Goal: Information Seeking & Learning: Find specific fact

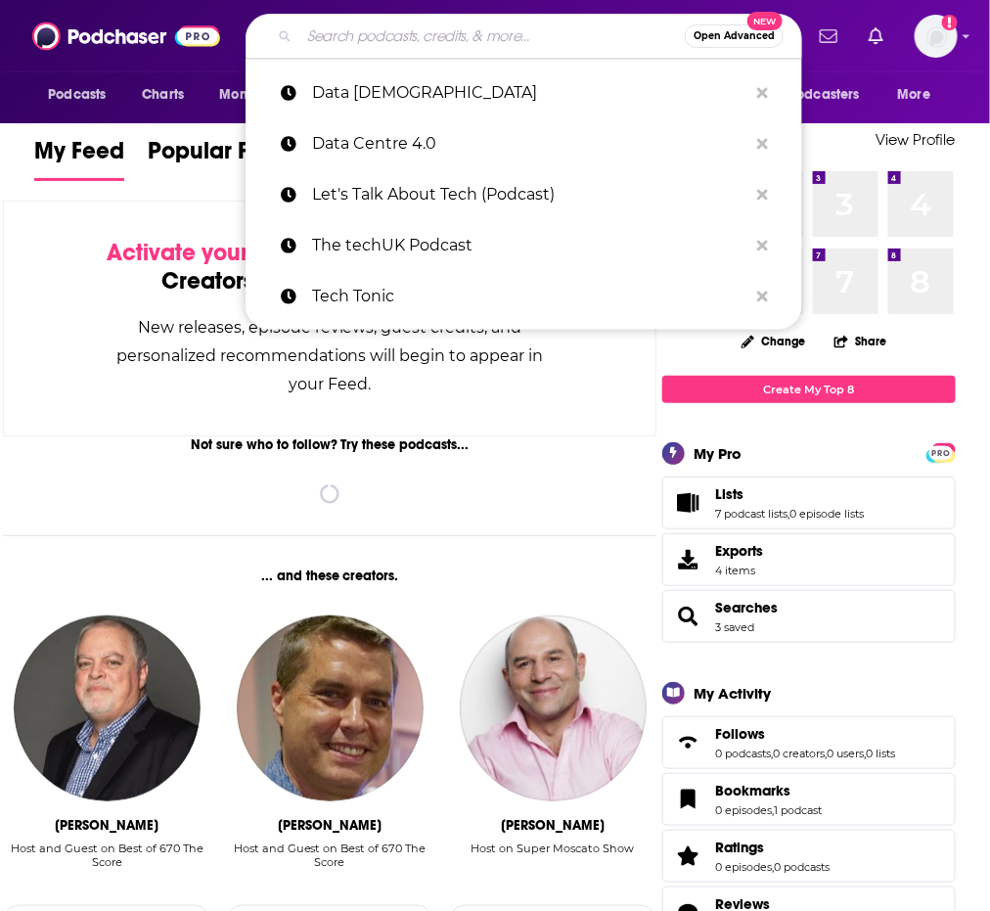
click at [423, 48] on input "Search podcasts, credits, & more..." at bounding box center [491, 36] width 385 height 31
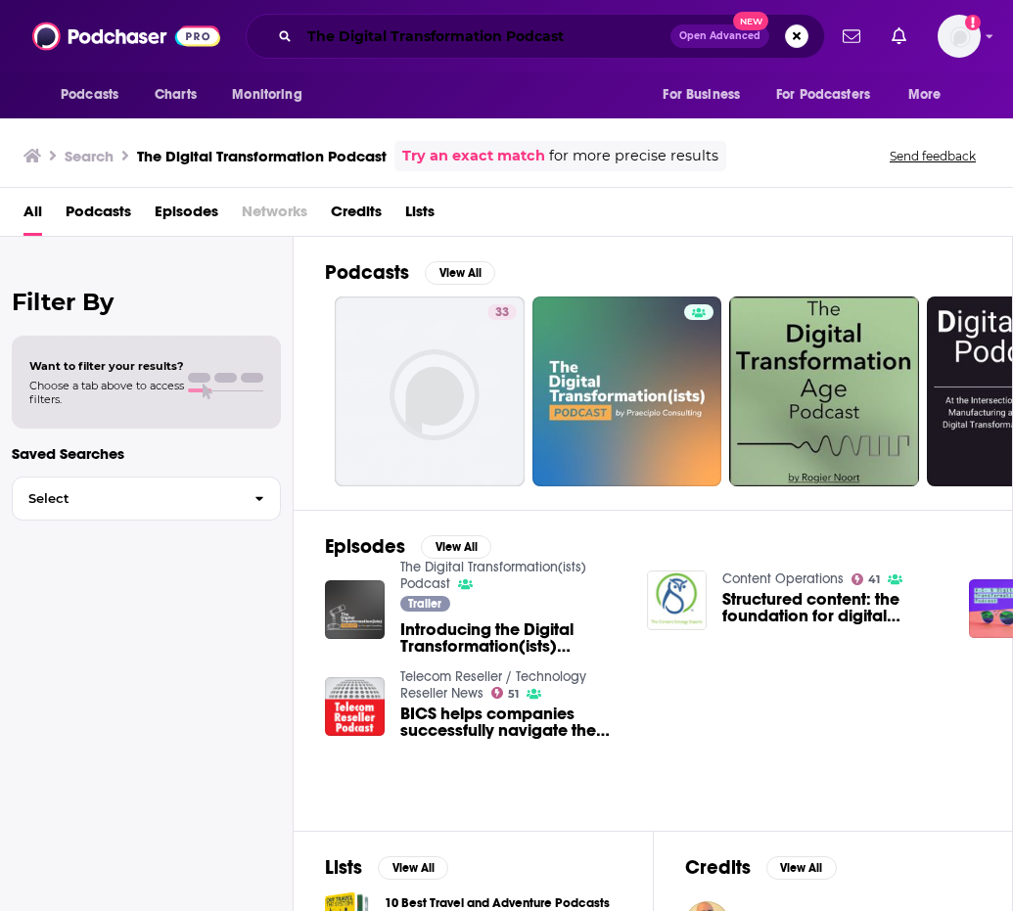
click at [335, 29] on input "The Digital Transformation Podcast" at bounding box center [484, 36] width 371 height 31
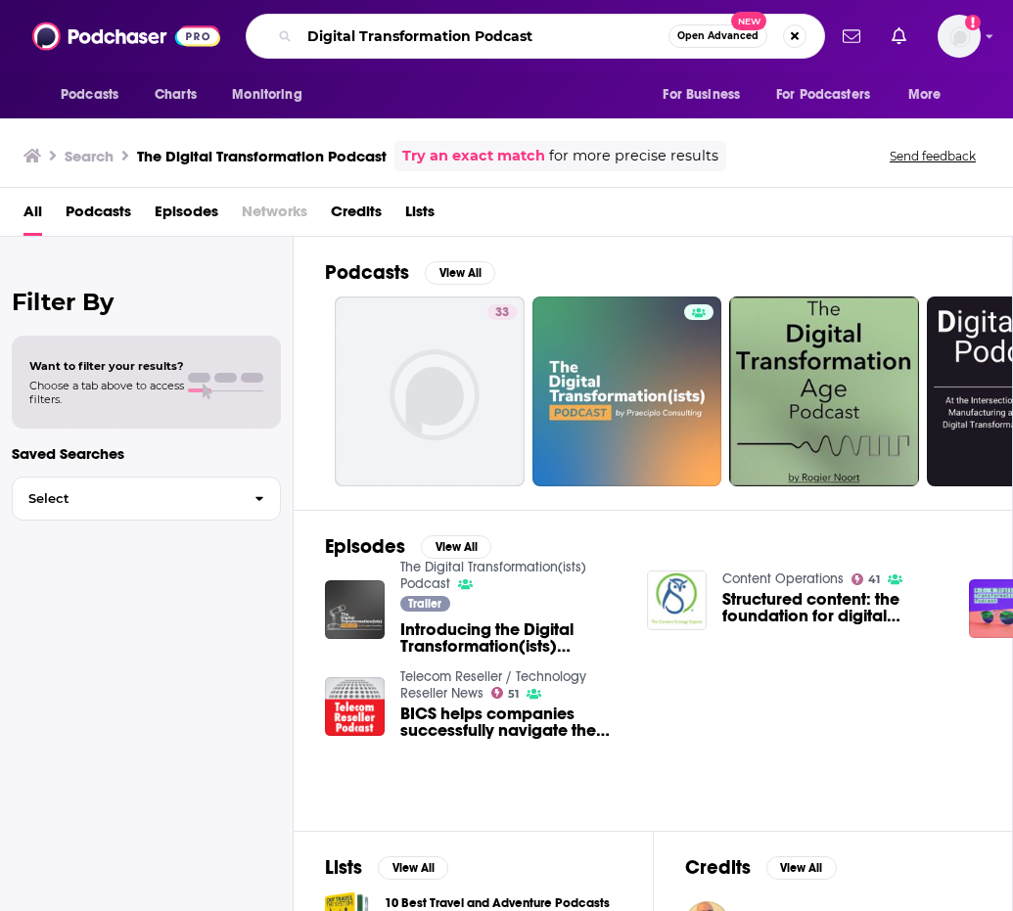
type input "Digital Transformation Podcast"
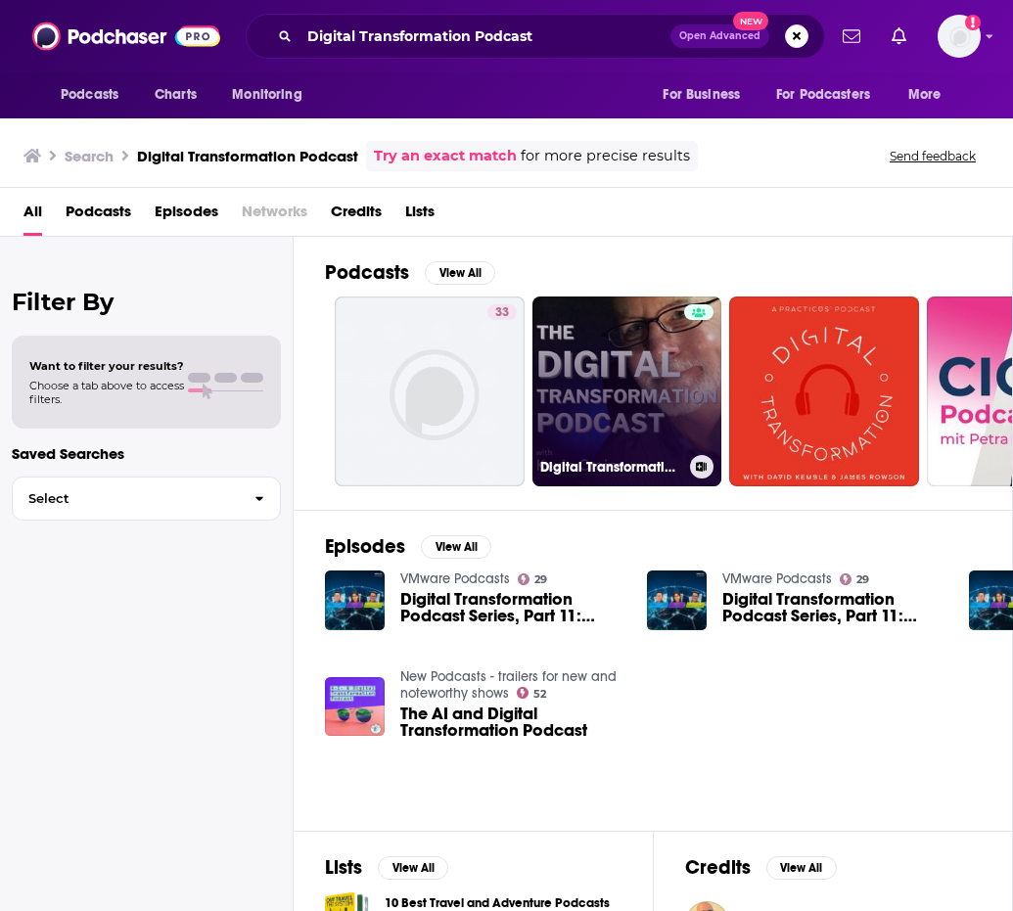
click at [625, 361] on link "Digital Transformation Podcast" at bounding box center [627, 391] width 190 height 190
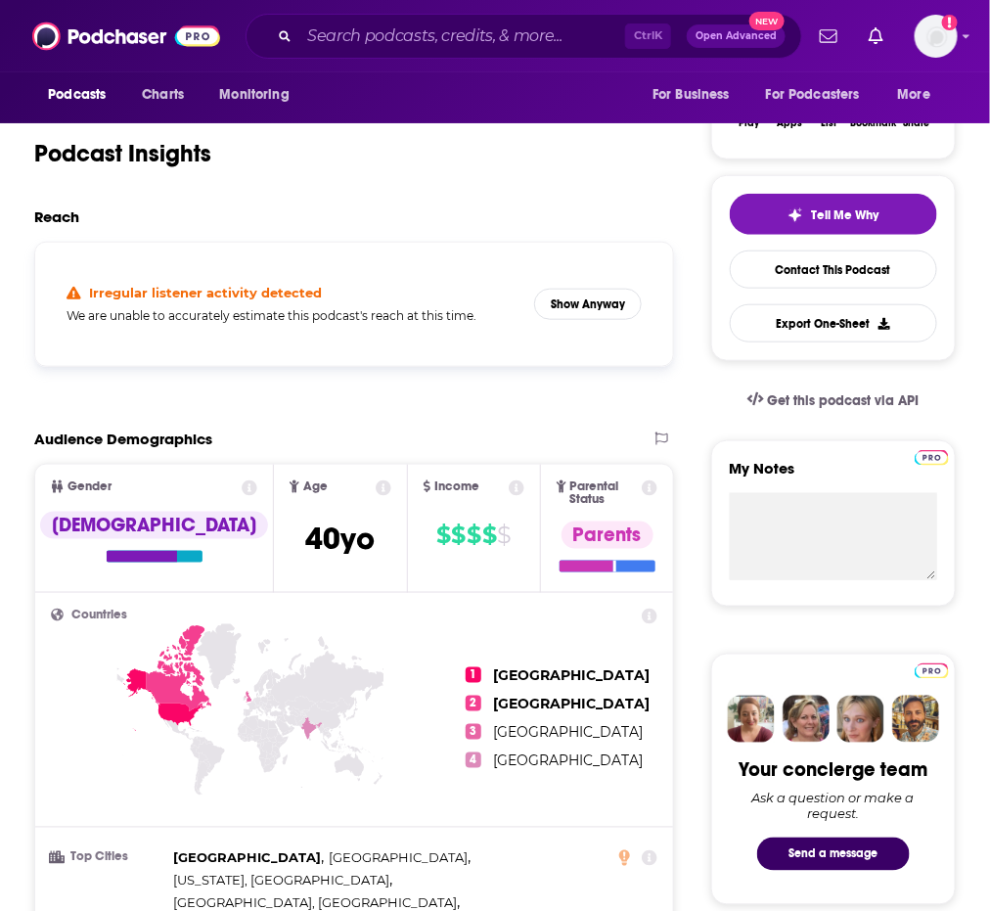
scroll to position [332, 0]
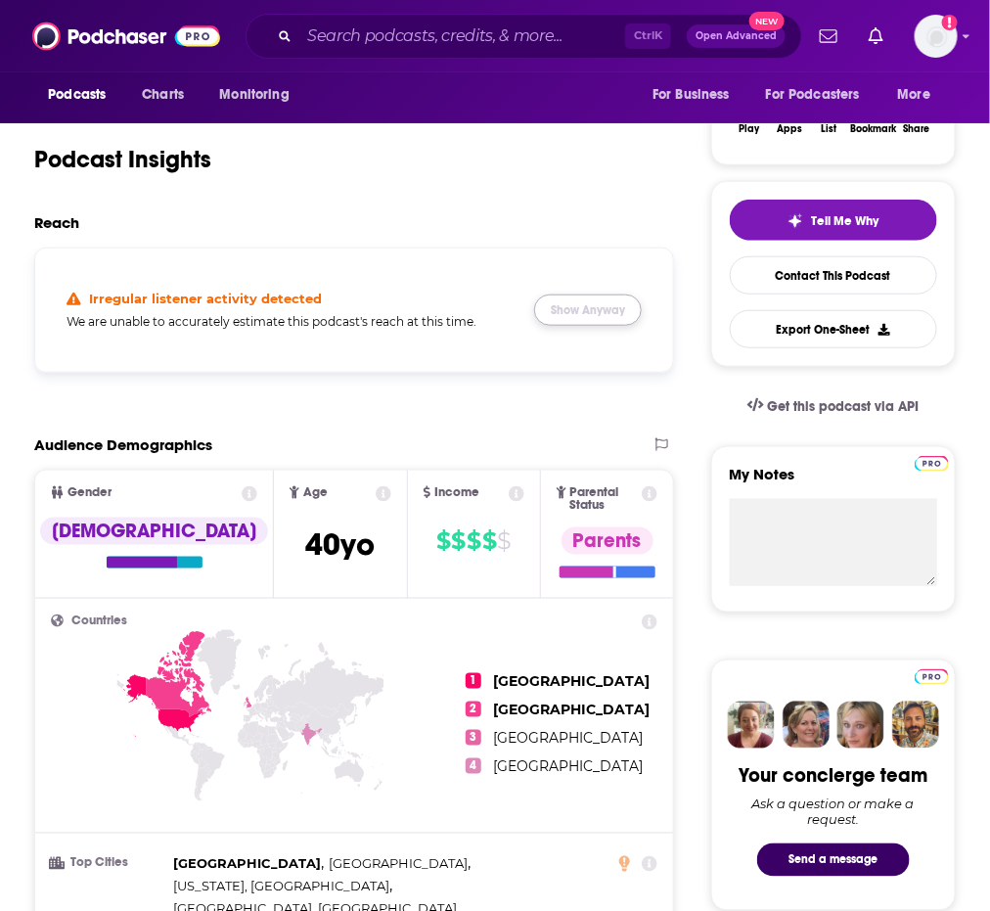
click at [561, 326] on button "Show Anyway" at bounding box center [588, 309] width 108 height 31
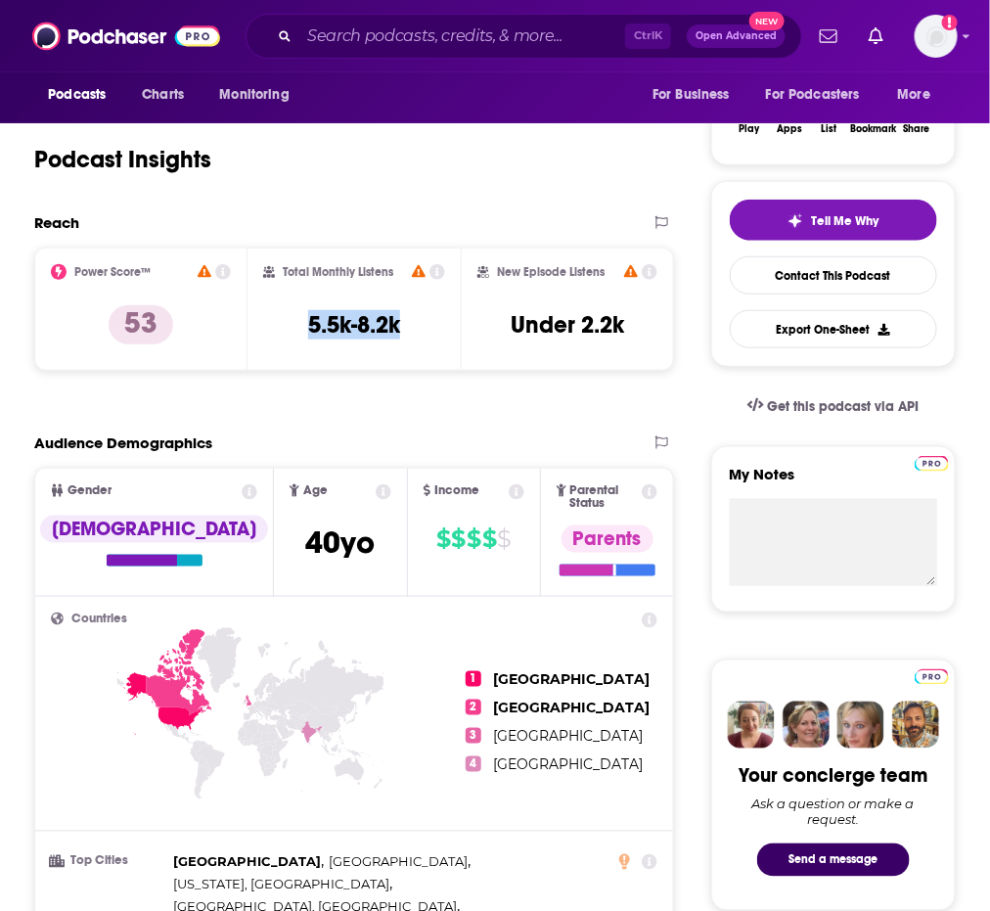
drag, startPoint x: 452, startPoint y: 340, endPoint x: 408, endPoint y: 340, distance: 44.0
click at [408, 340] on div "Total Monthly Listens 5.5k-8.2k" at bounding box center [354, 309] width 213 height 123
click at [408, 340] on div "Total Monthly Listens 5.5k-8.2k" at bounding box center [354, 309] width 182 height 90
drag, startPoint x: 408, startPoint y: 340, endPoint x: 362, endPoint y: 350, distance: 47.0
click at [362, 350] on div "Total Monthly Listens 5.5k-8.2k" at bounding box center [354, 309] width 182 height 90
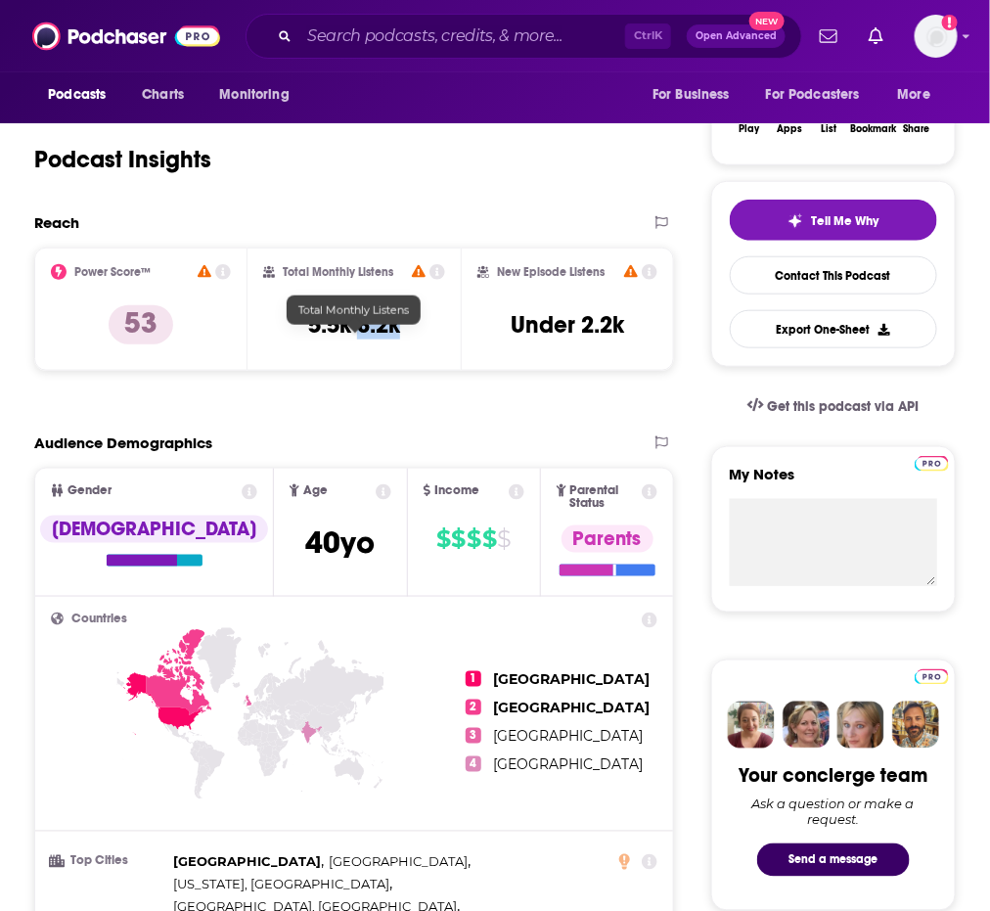
copy h3 "8.2k"
